Goal: Task Accomplishment & Management: Use online tool/utility

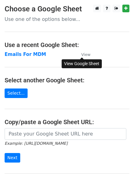
click at [86, 54] on small "View" at bounding box center [85, 54] width 9 height 5
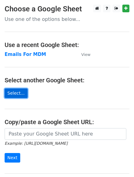
click at [21, 89] on link "Select..." at bounding box center [16, 93] width 23 height 10
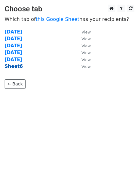
click at [14, 67] on strong "Sheet6" at bounding box center [14, 67] width 18 height 6
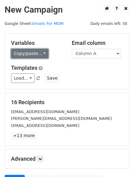
click at [33, 55] on link "Copy/paste..." at bounding box center [29, 54] width 37 height 10
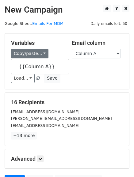
click at [77, 63] on div "Variables Copy/paste... {{Column A}} Email column Column A Templates Load... MD…" at bounding box center [67, 61] width 124 height 56
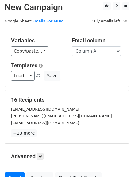
scroll to position [3, 0]
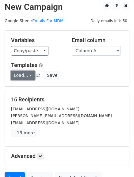
click at [26, 72] on link "Load..." at bounding box center [23, 76] width 24 height 10
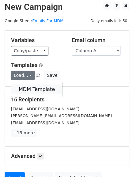
click at [30, 90] on link "MDM Template" at bounding box center [36, 89] width 51 height 10
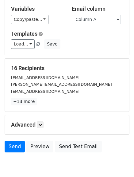
scroll to position [62, 0]
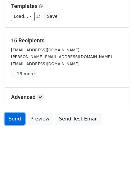
click at [17, 121] on link "Send" at bounding box center [15, 119] width 20 height 12
